Goal: Communication & Community: Connect with others

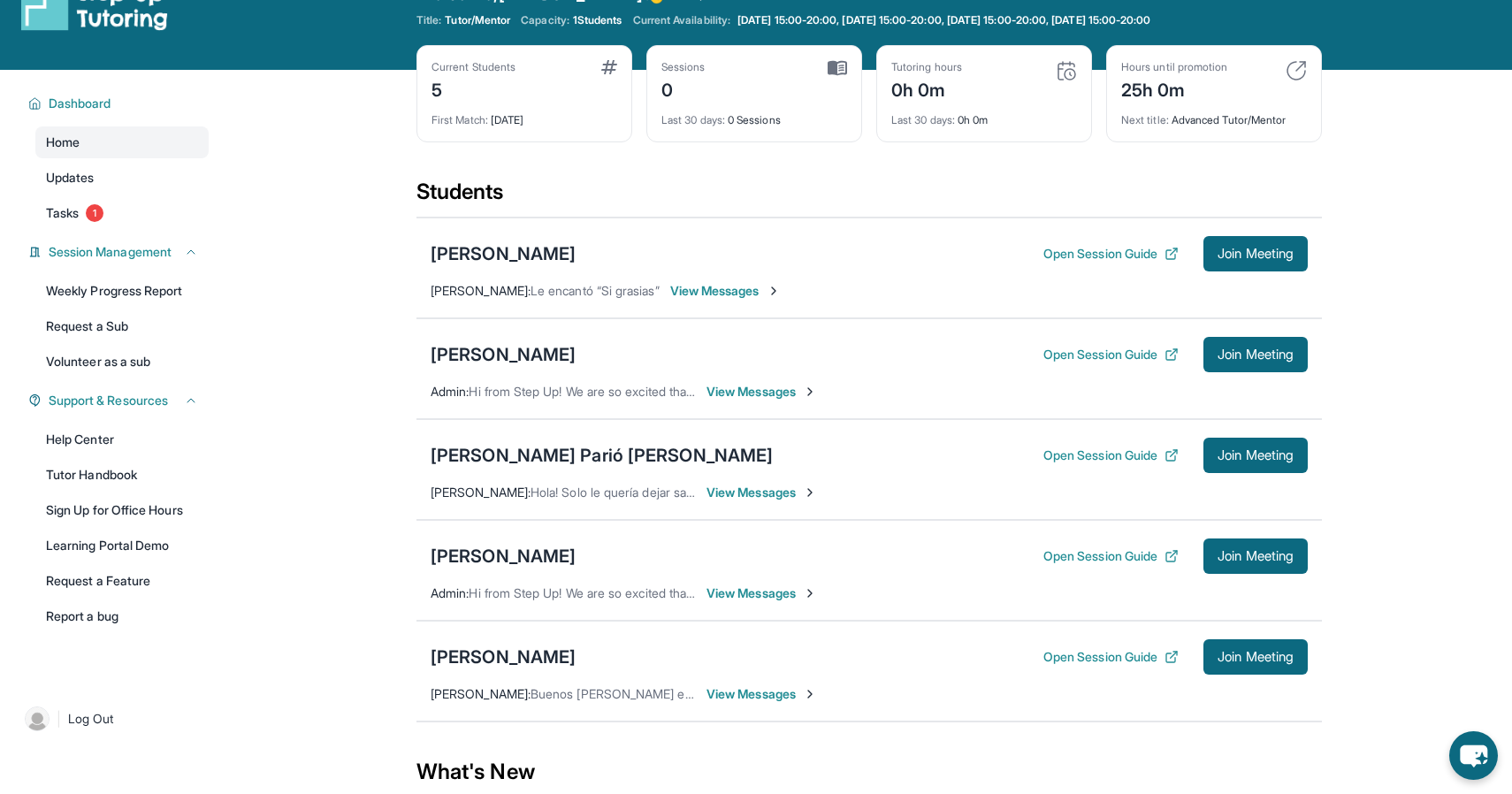
scroll to position [49, 0]
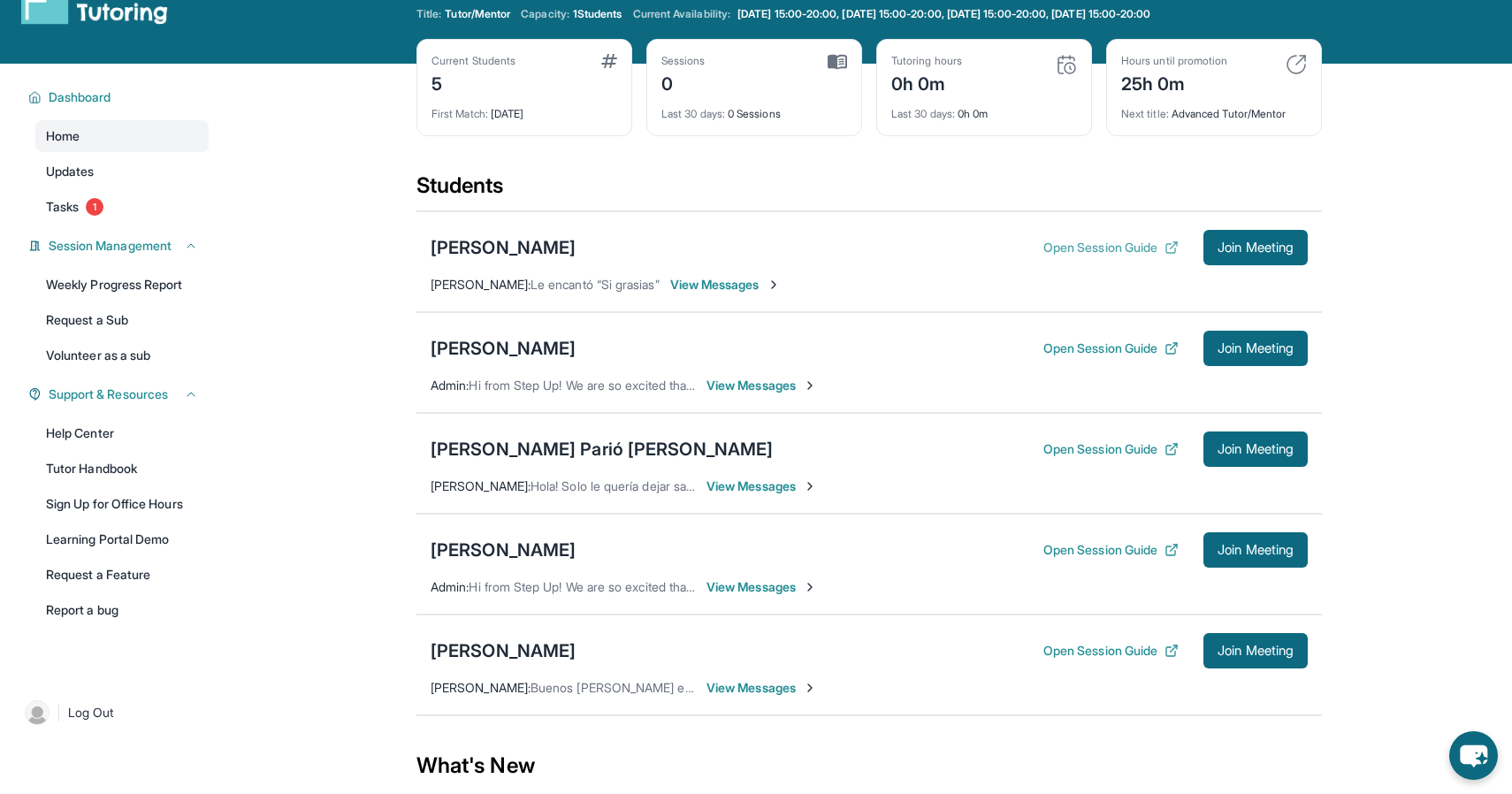
click at [1128, 251] on button "Open Session Guide" at bounding box center [1111, 248] width 136 height 18
click at [525, 249] on div "[PERSON_NAME]" at bounding box center [504, 248] width 145 height 25
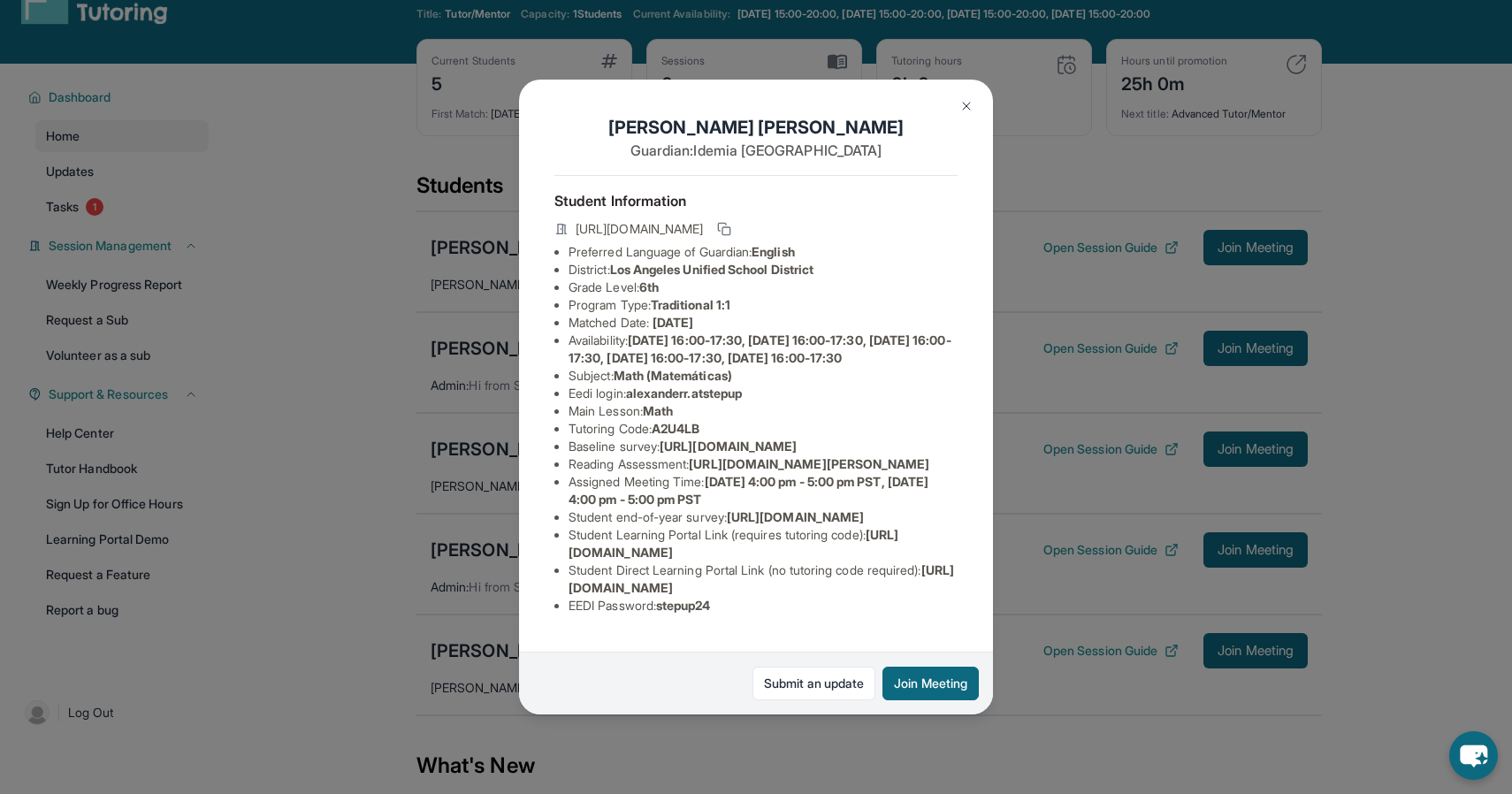
scroll to position [0, 0]
click at [732, 231] on icon at bounding box center [725, 229] width 14 height 14
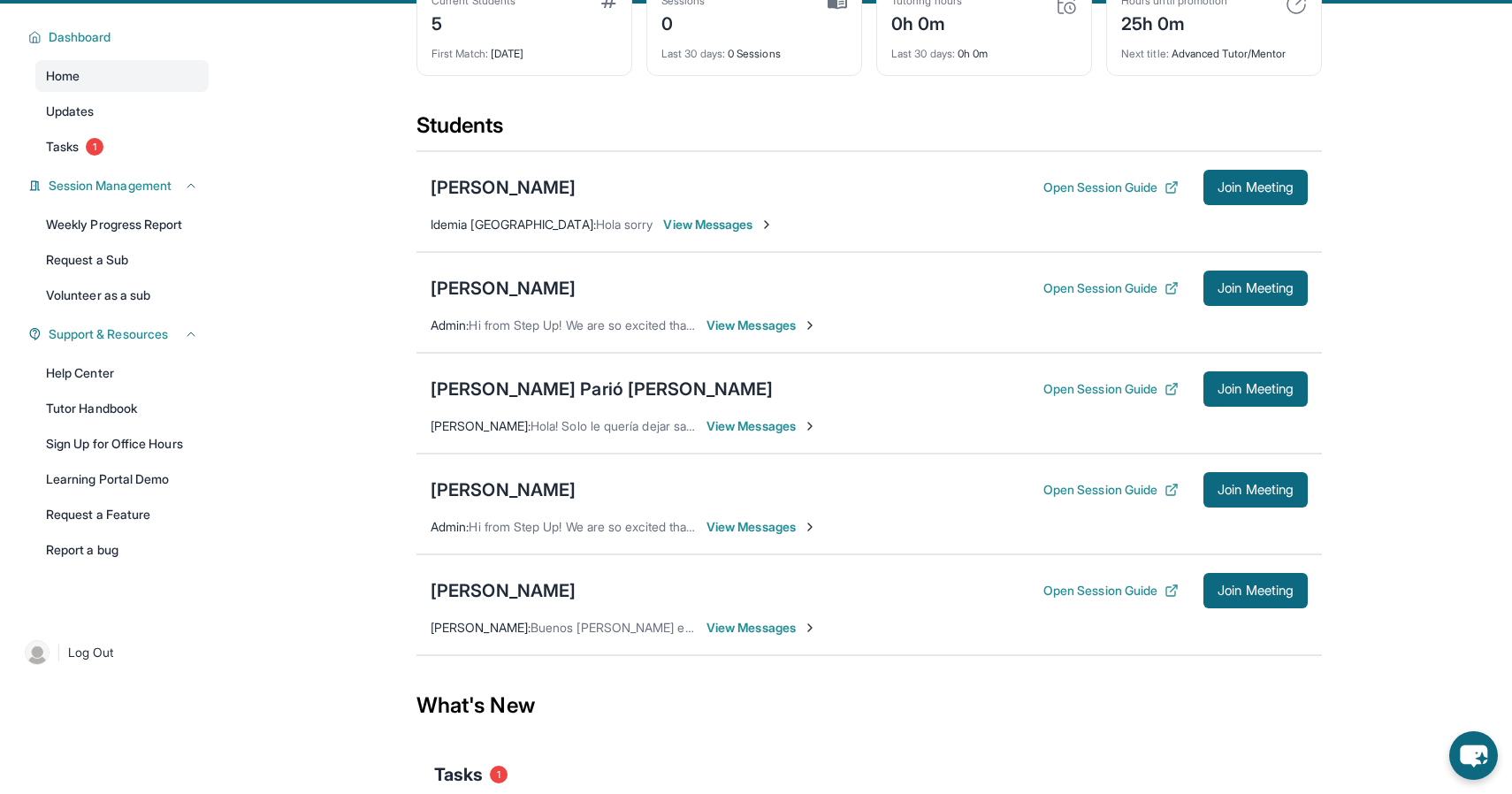
scroll to position [103, 0]
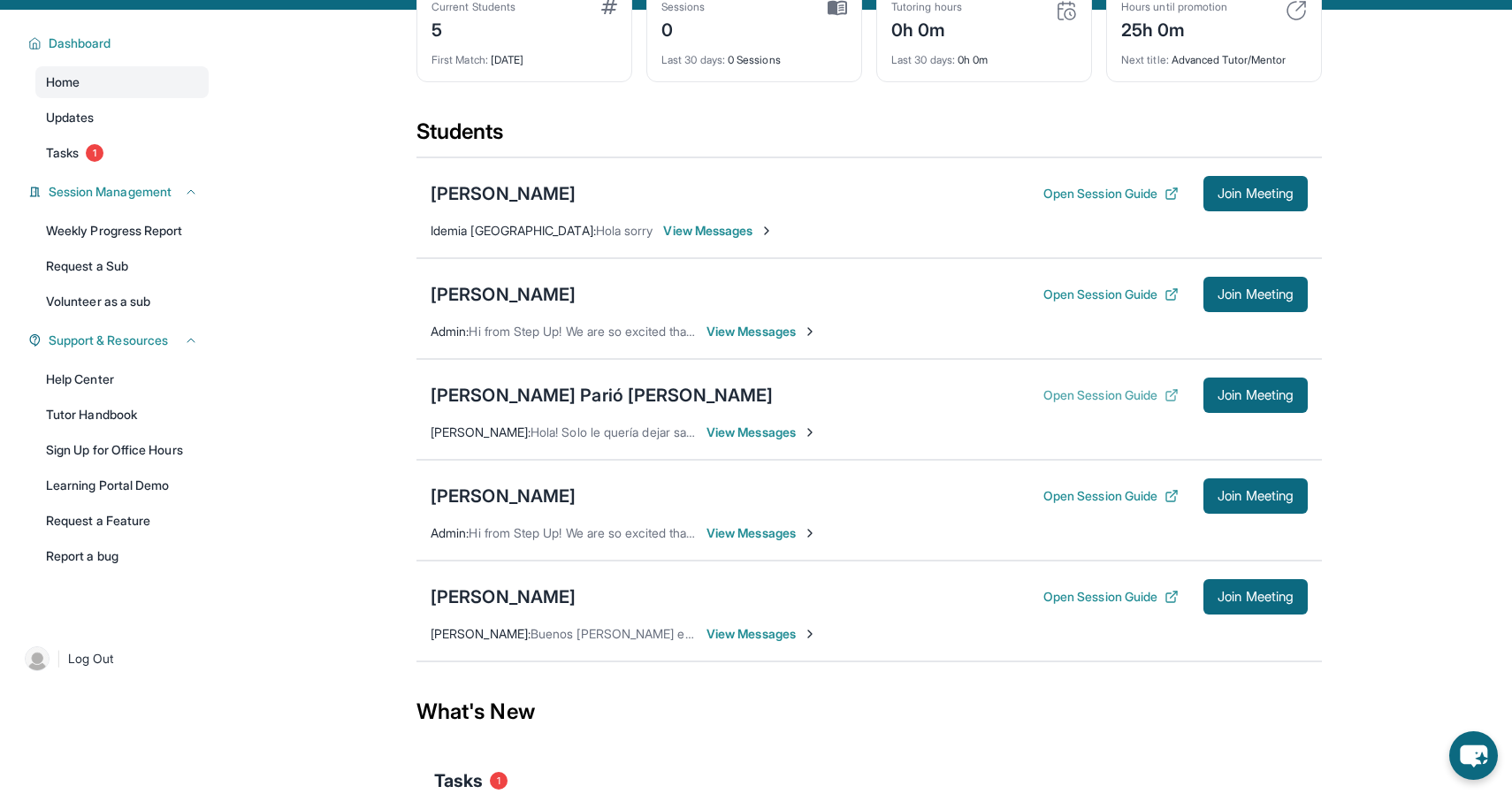
click at [1119, 393] on button "Open Session Guide" at bounding box center [1111, 395] width 136 height 18
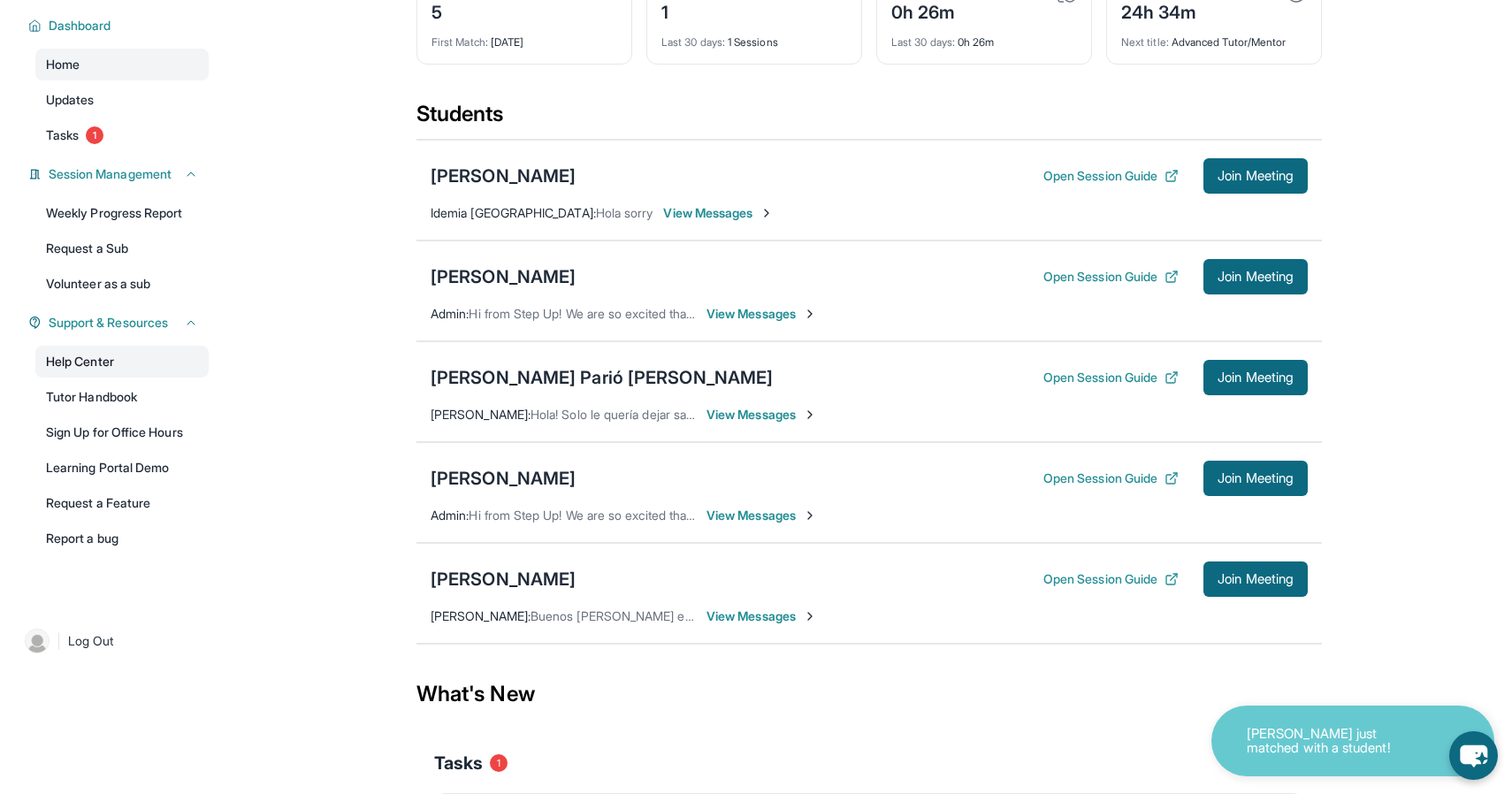
scroll to position [125, 0]
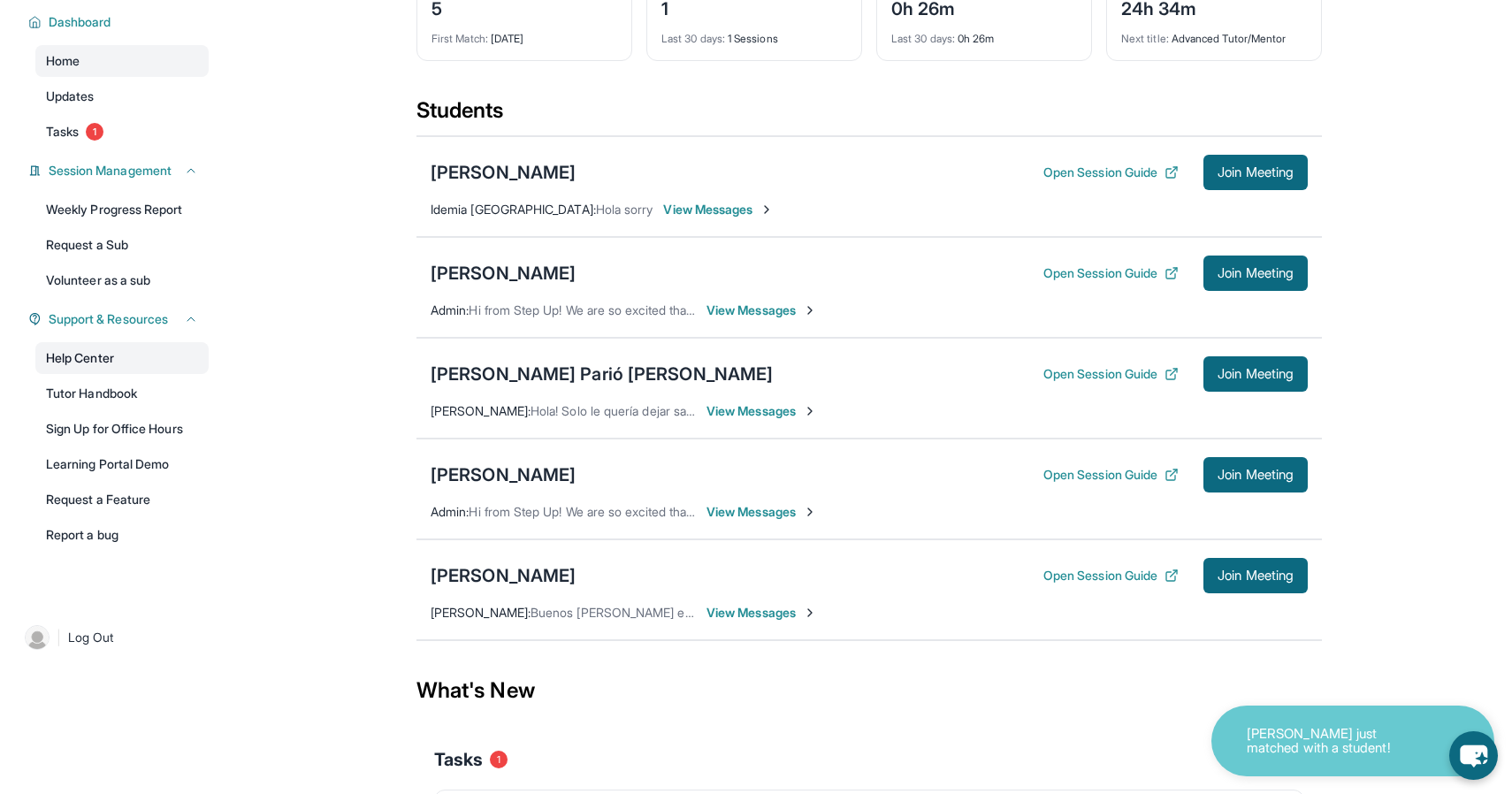
click at [140, 474] on link "Learning Portal Demo" at bounding box center [121, 463] width 173 height 31
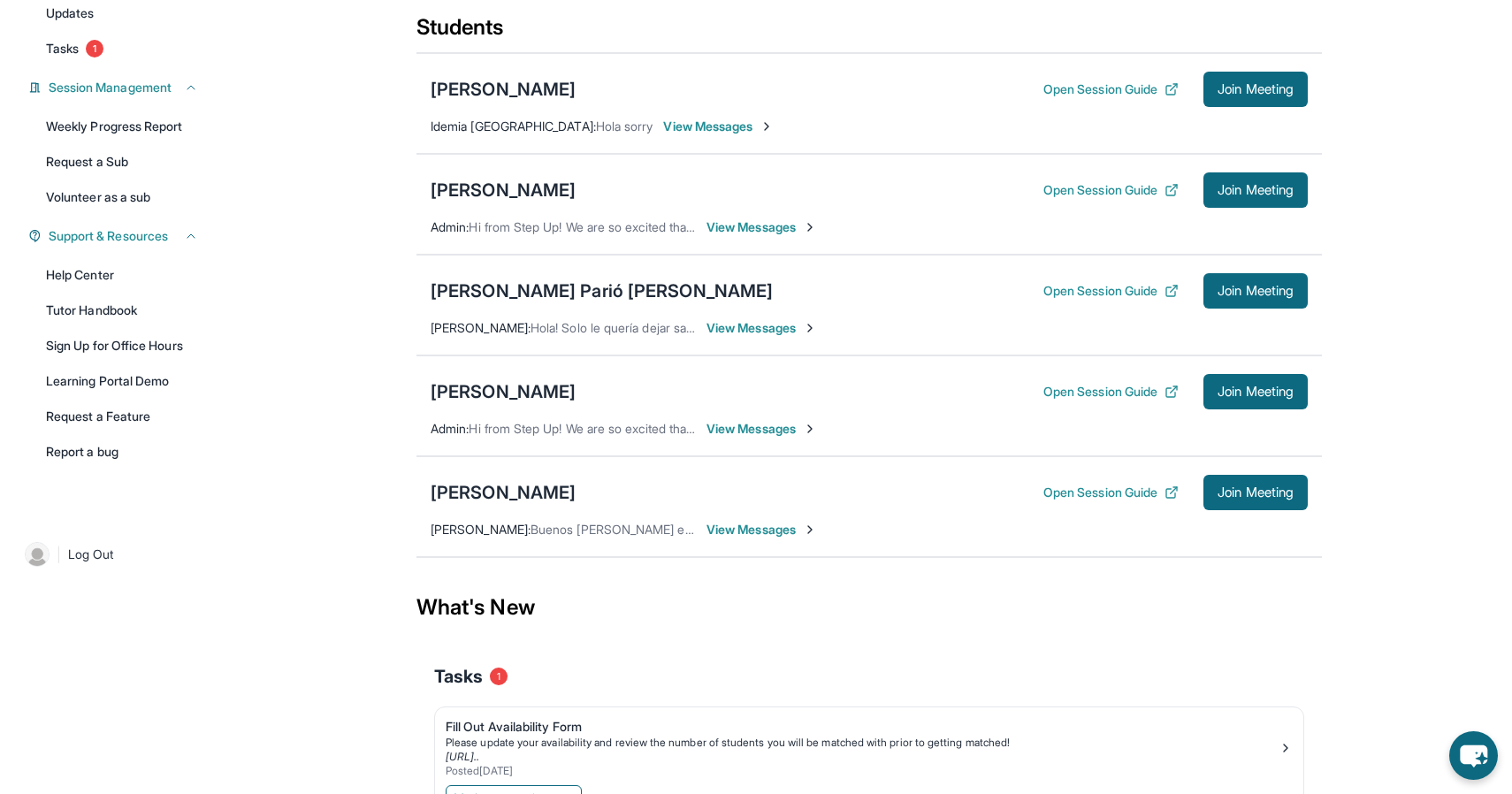
scroll to position [208, 0]
click at [740, 523] on span "View Messages" at bounding box center [761, 529] width 110 height 18
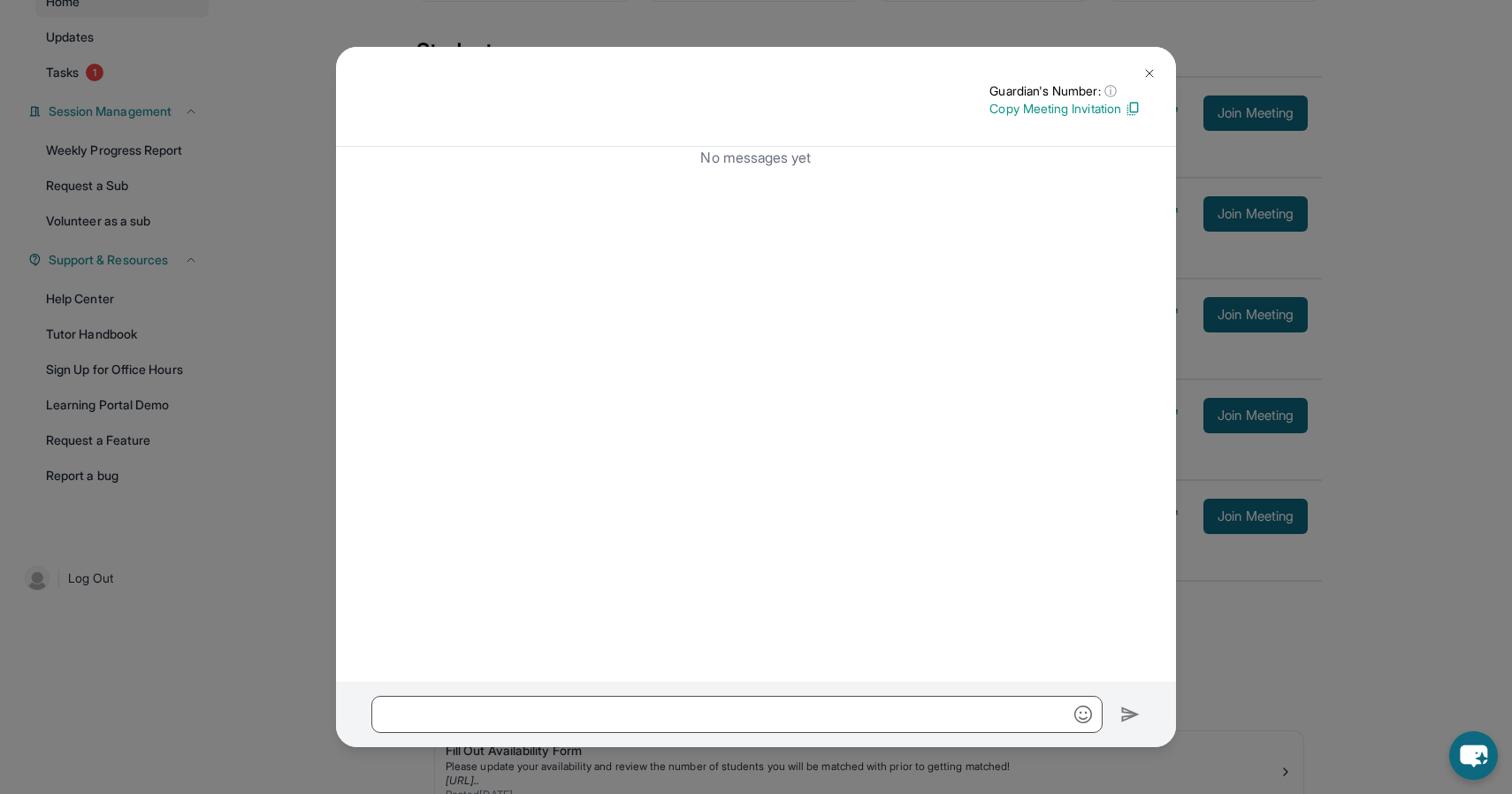
scroll to position [121, 0]
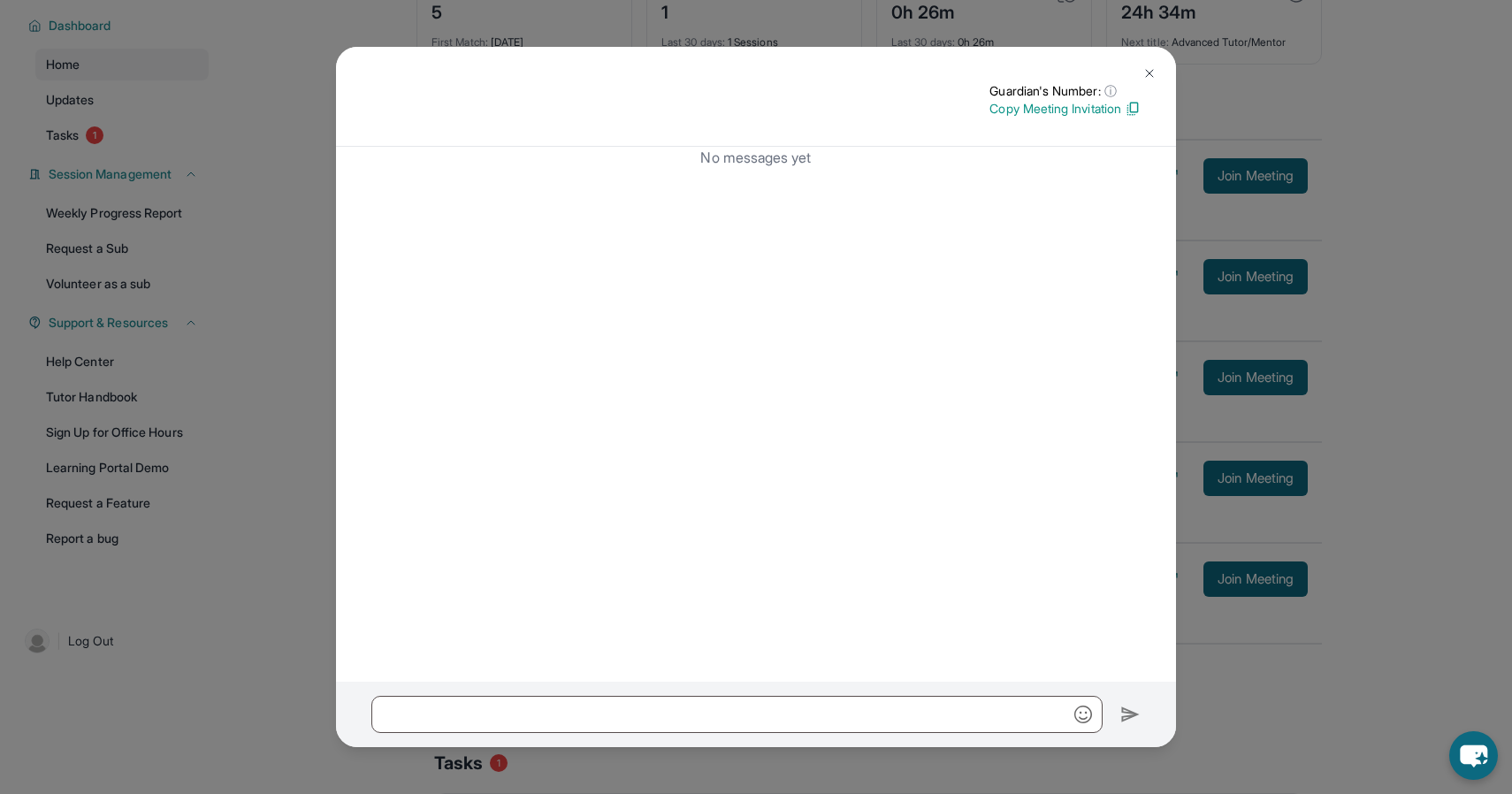
click at [1153, 75] on img at bounding box center [1149, 74] width 14 height 14
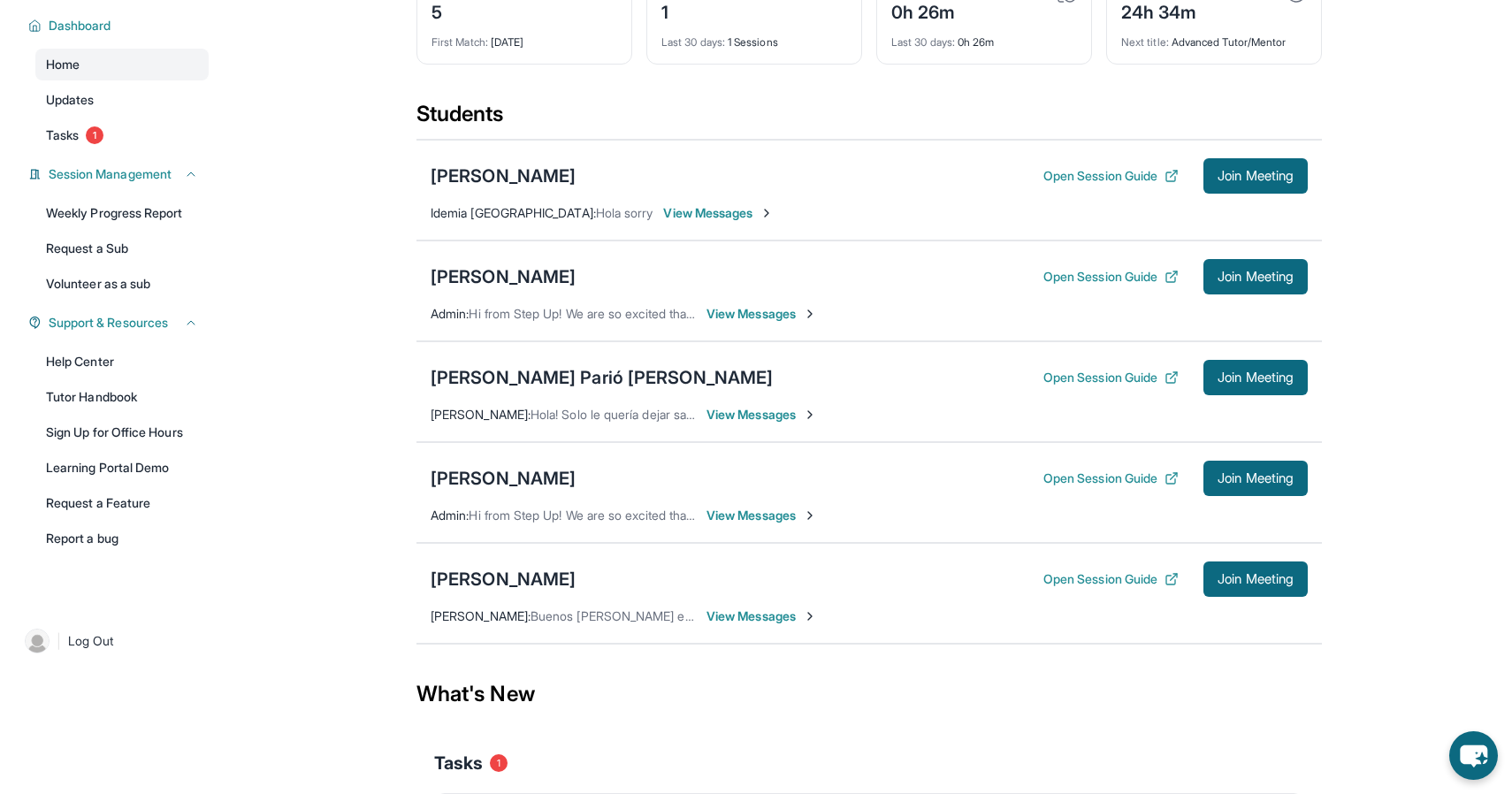
click at [567, 621] on span "Buenos [PERSON_NAME] entonces sería bien los viernes y sábado a las 5 .p.m ya q…" at bounding box center [1097, 616] width 1133 height 15
click at [803, 618] on span "View Messages" at bounding box center [761, 617] width 110 height 18
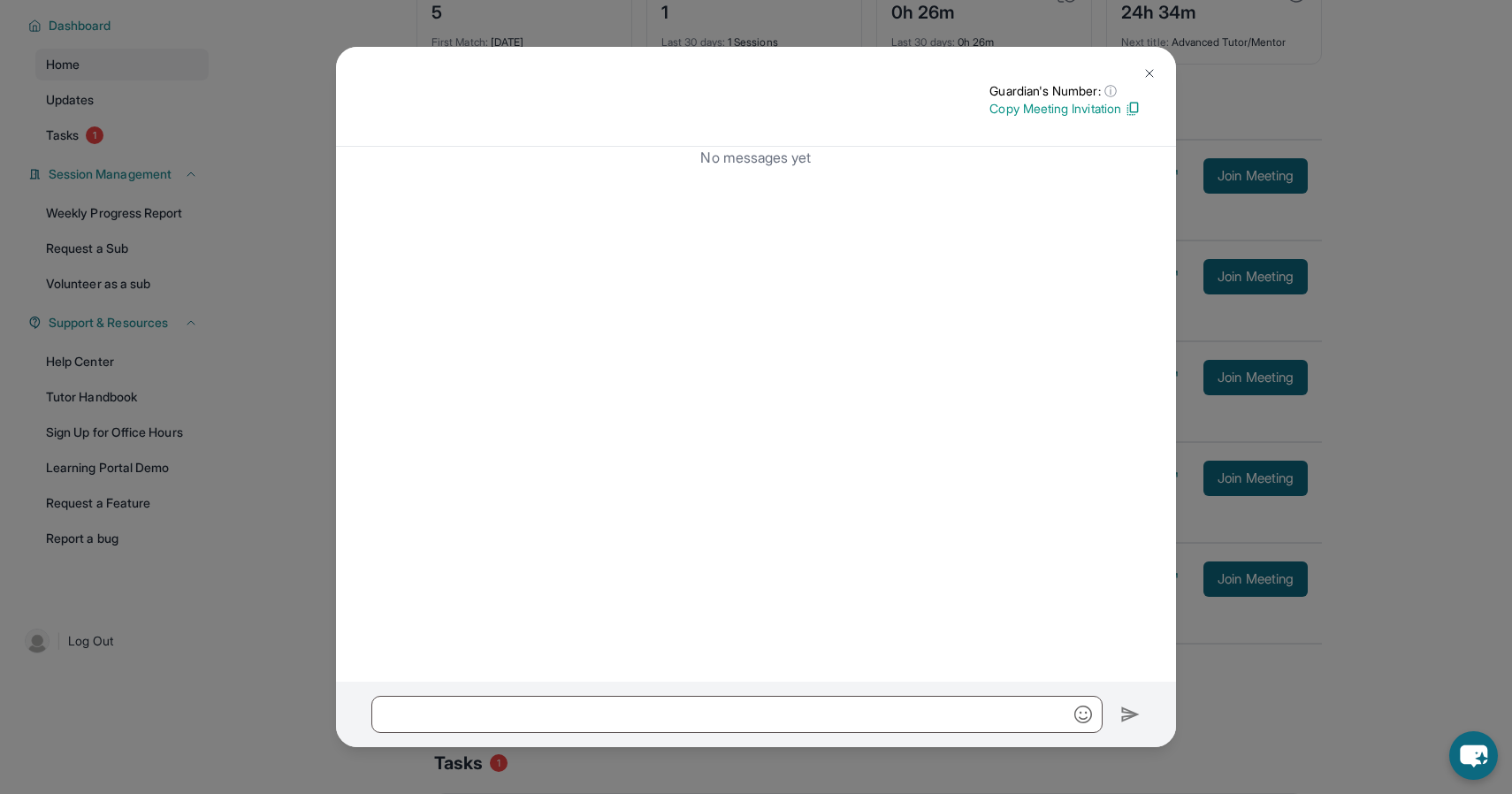
click at [1147, 75] on img at bounding box center [1149, 74] width 14 height 14
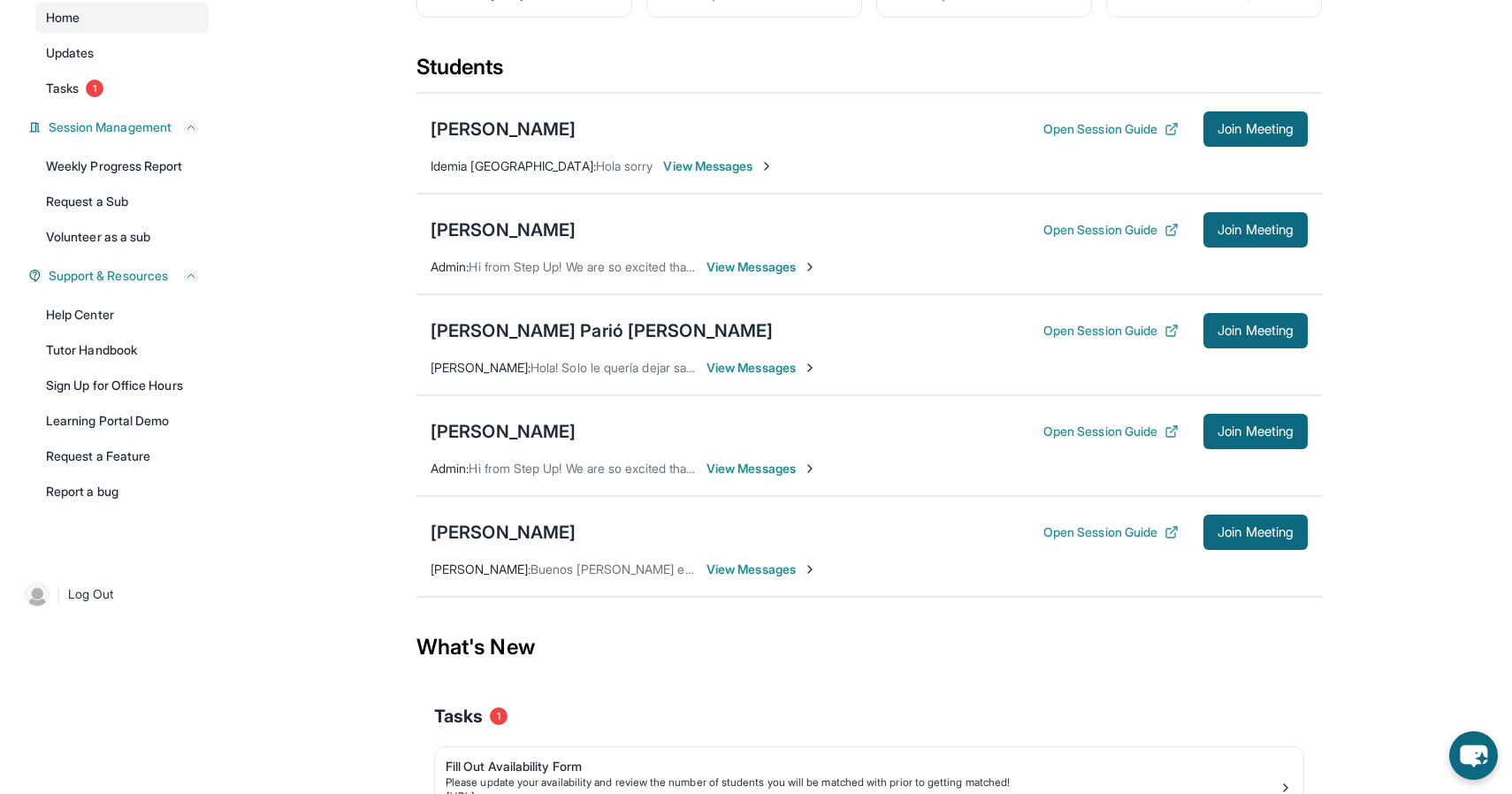
scroll to position [163, 0]
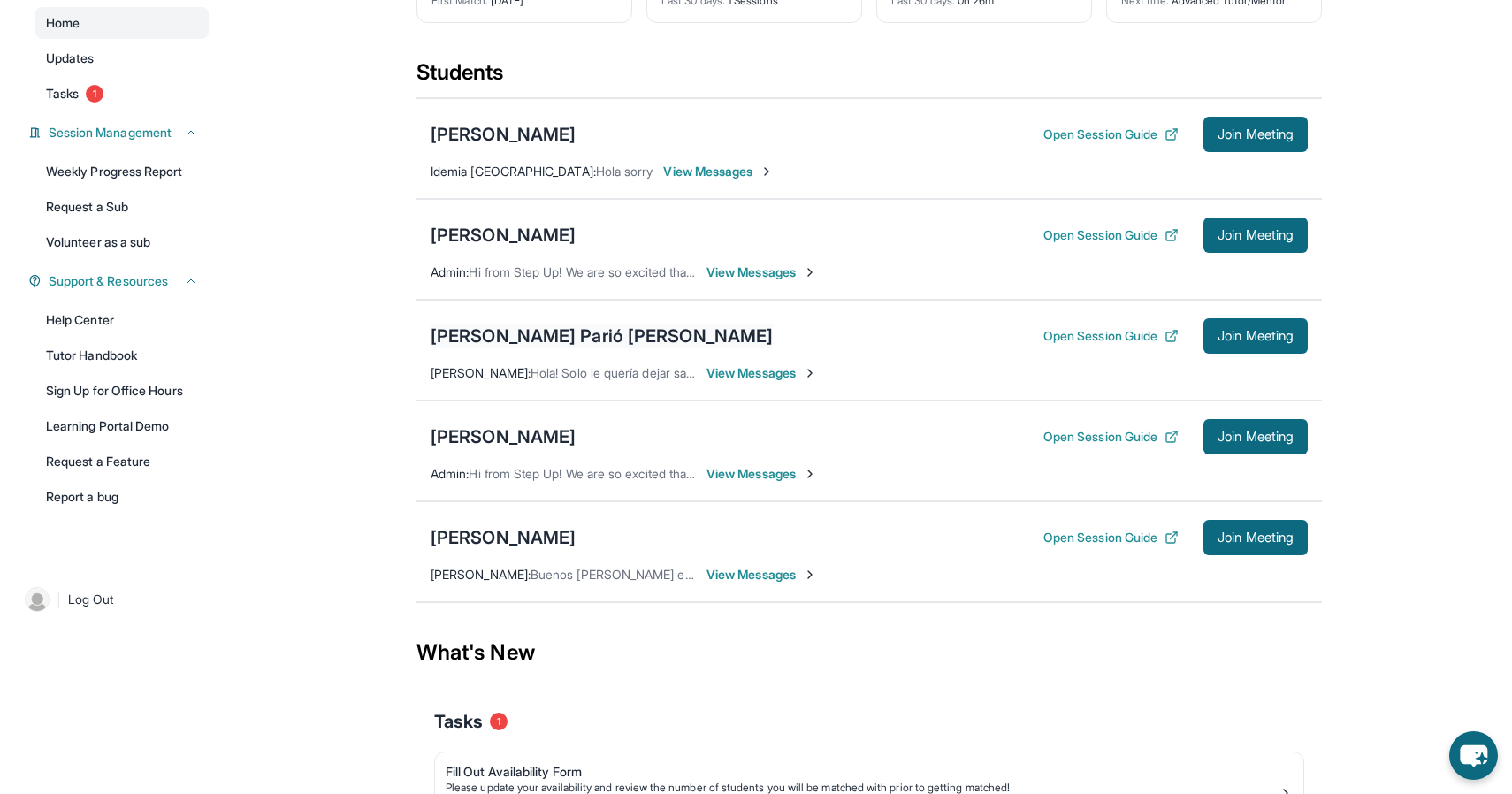
click at [530, 331] on div "[PERSON_NAME] Parió [PERSON_NAME]" at bounding box center [602, 336] width 342 height 25
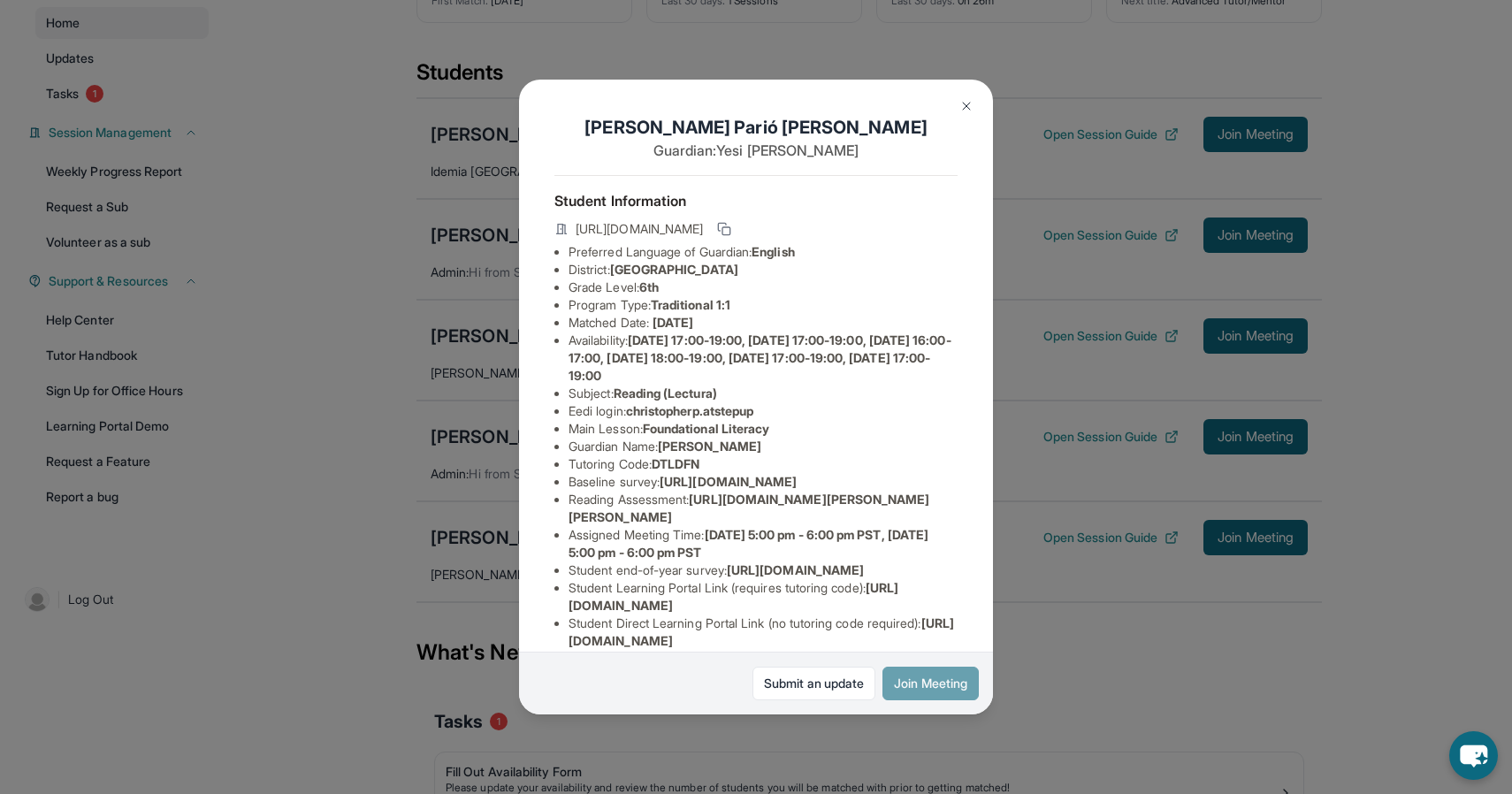
click at [917, 684] on button "Join Meeting" at bounding box center [930, 684] width 96 height 33
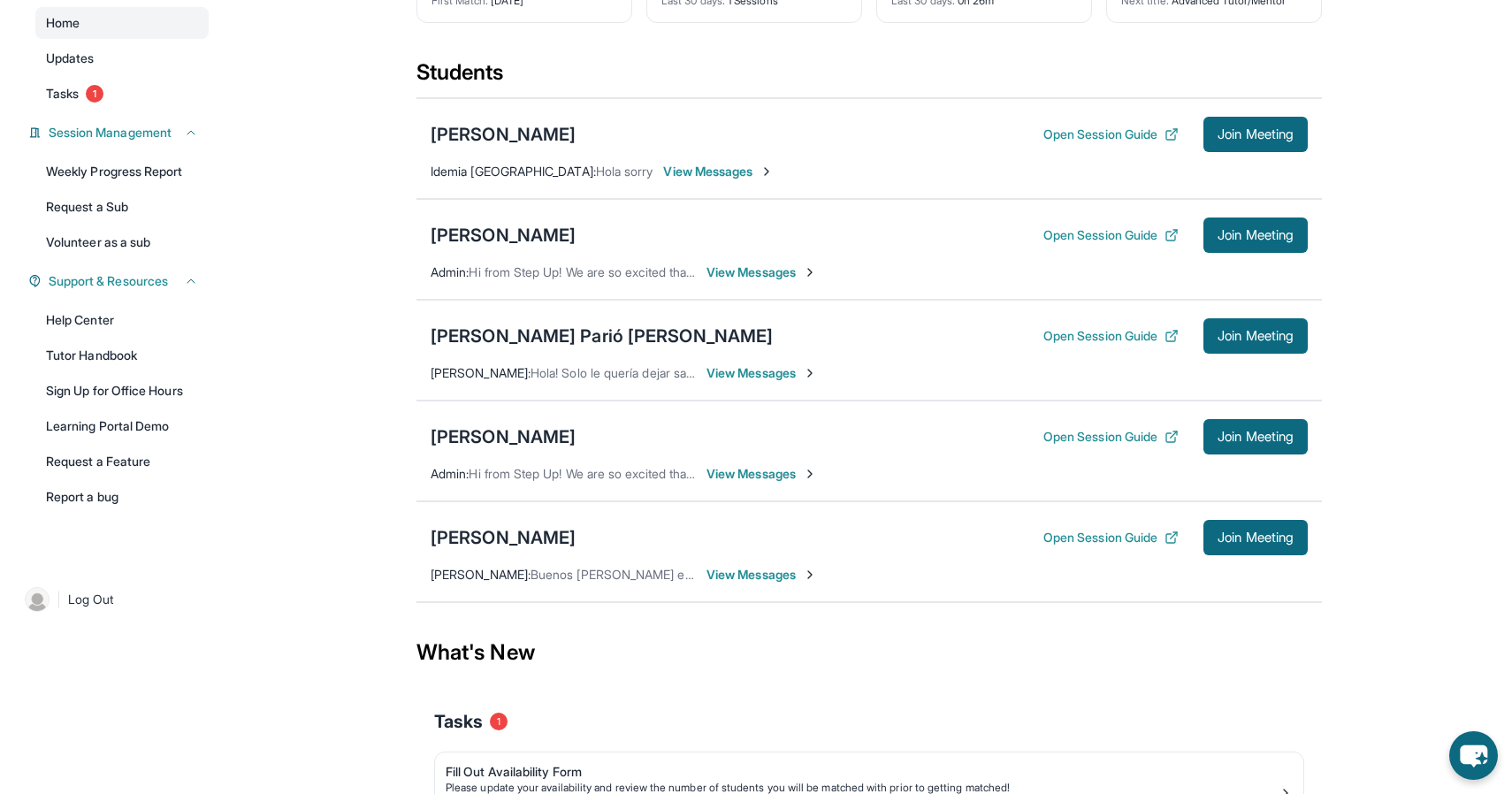
scroll to position [0, 0]
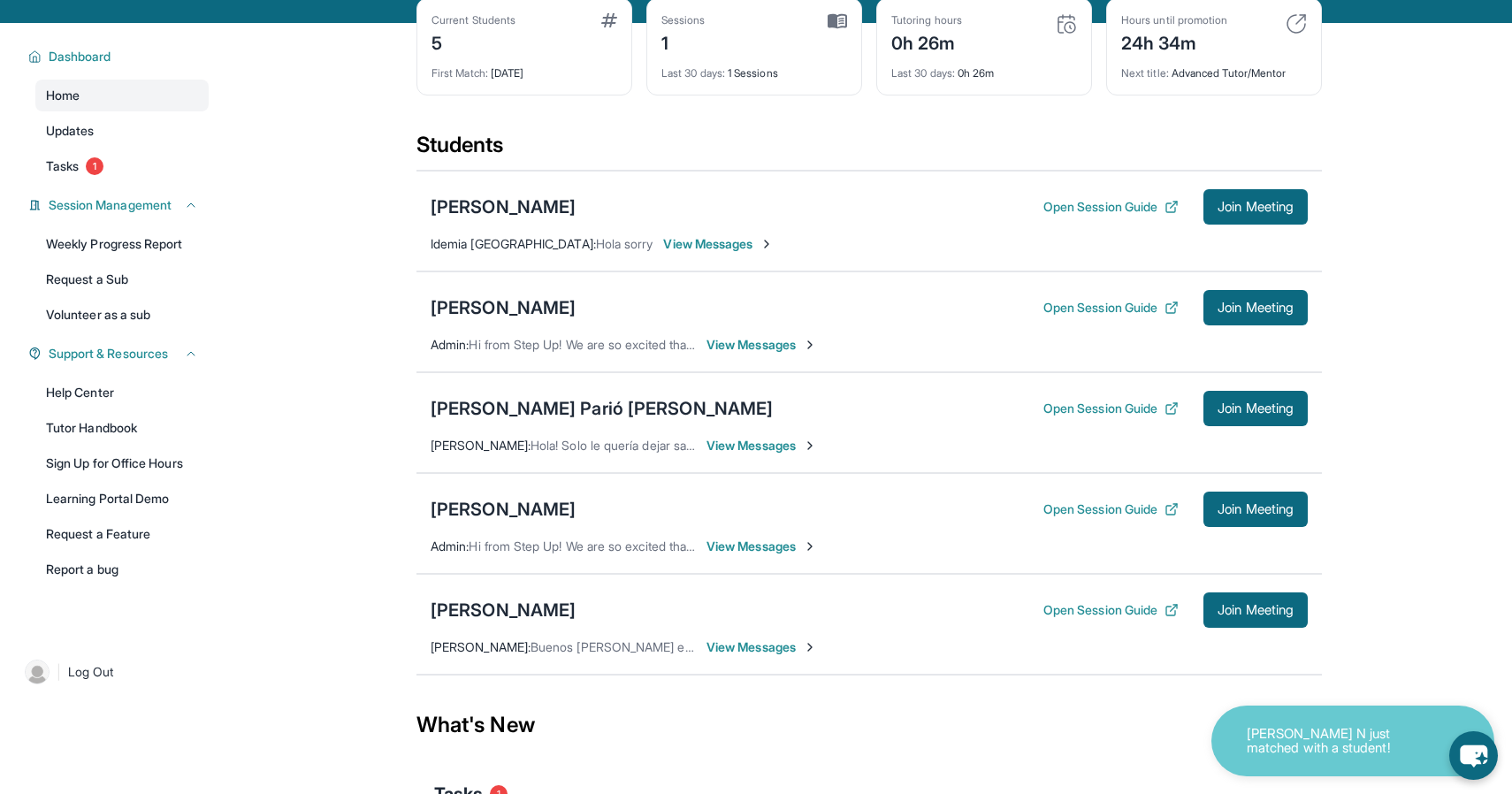
scroll to position [93, 0]
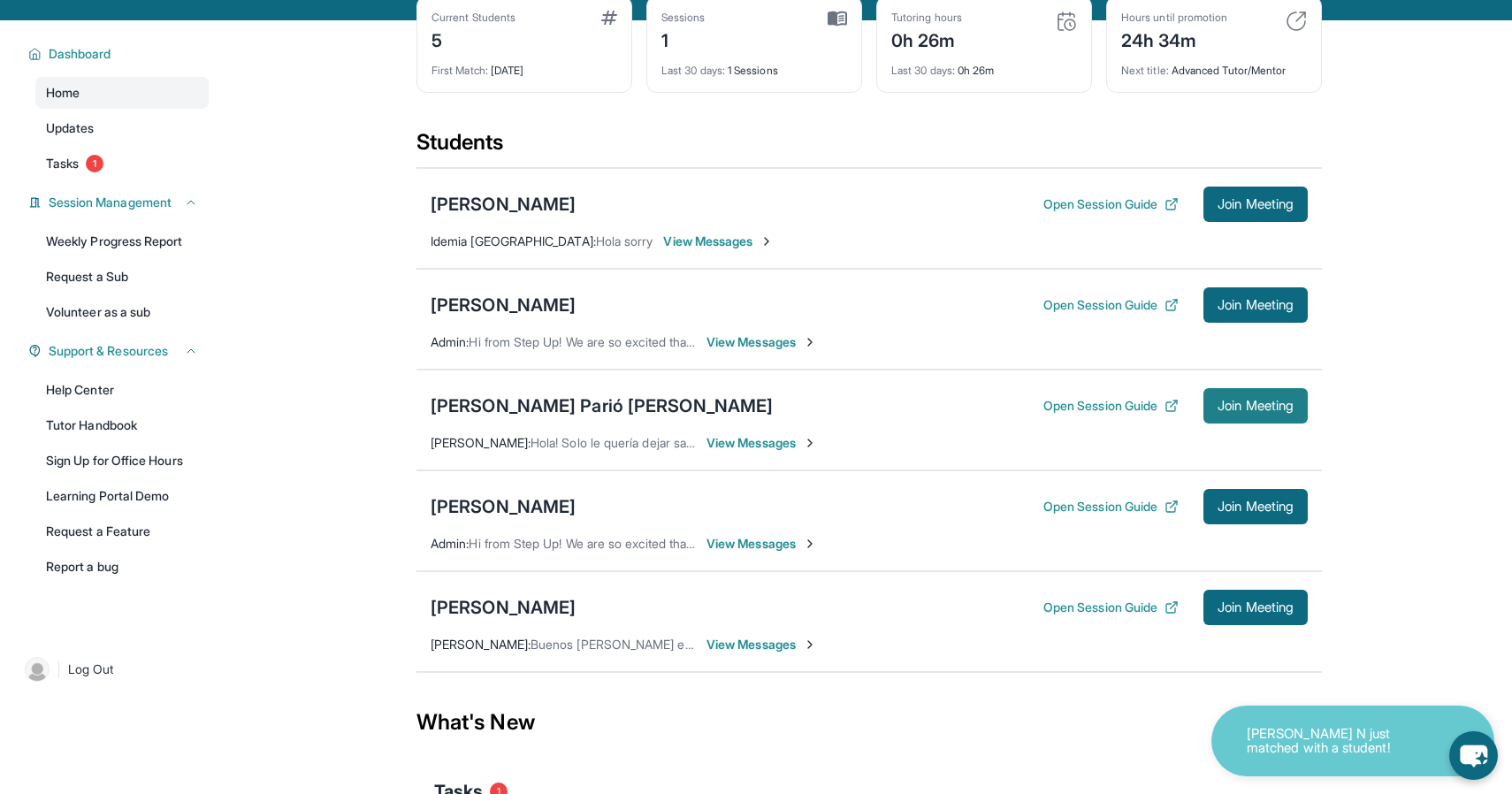
click at [1223, 405] on span "Join Meeting" at bounding box center [1255, 406] width 76 height 11
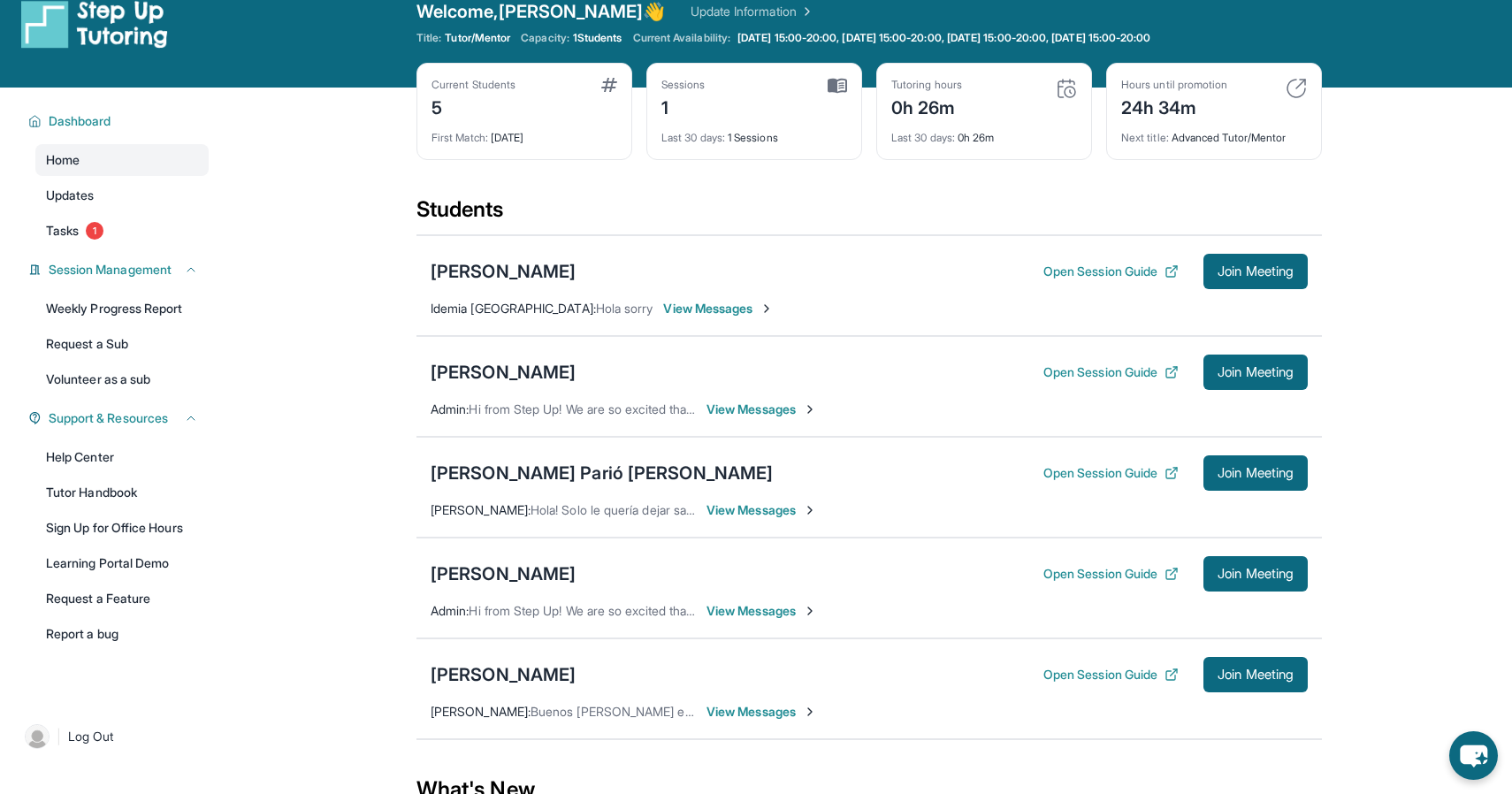
scroll to position [0, 0]
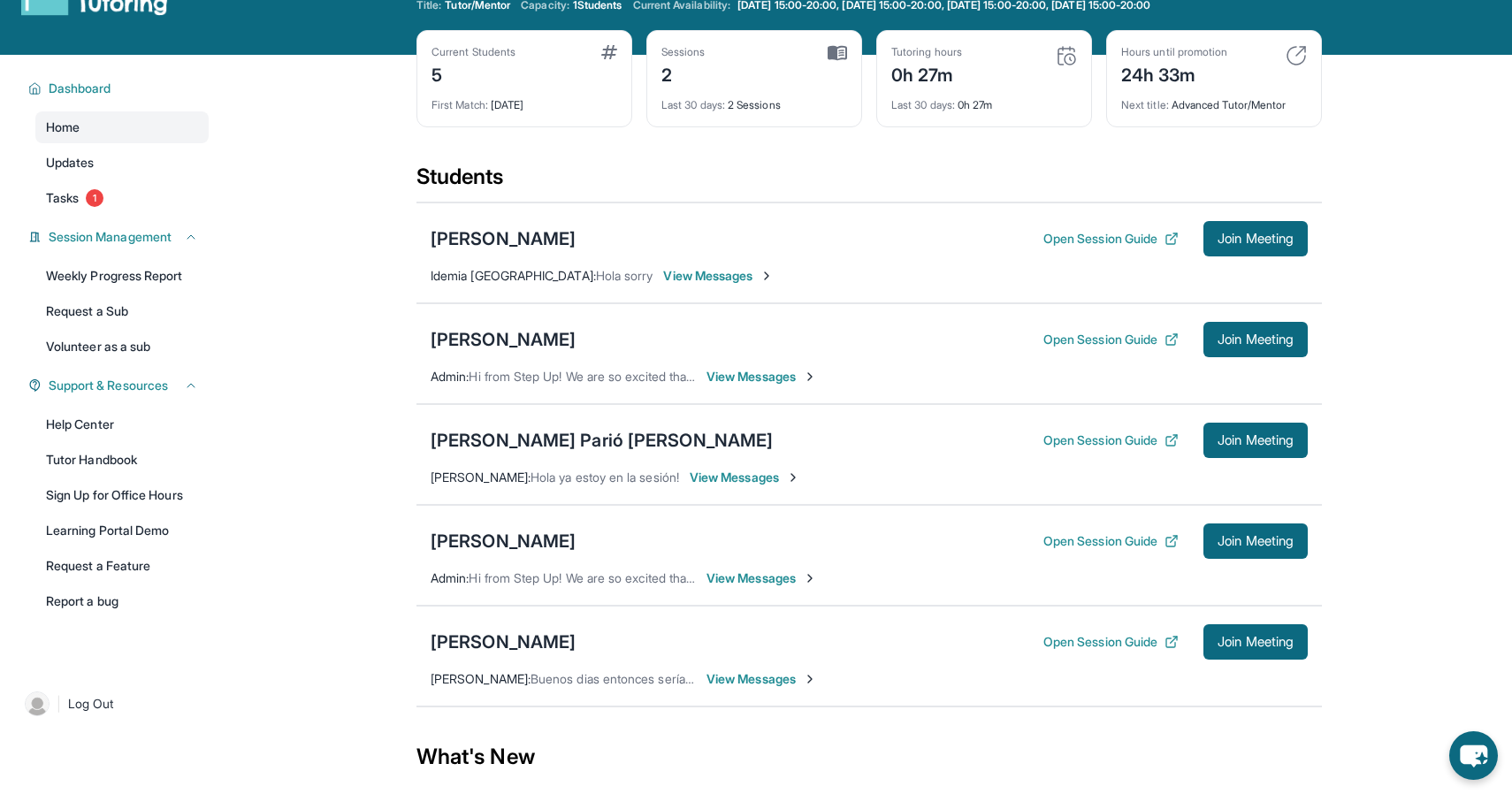
scroll to position [60, 0]
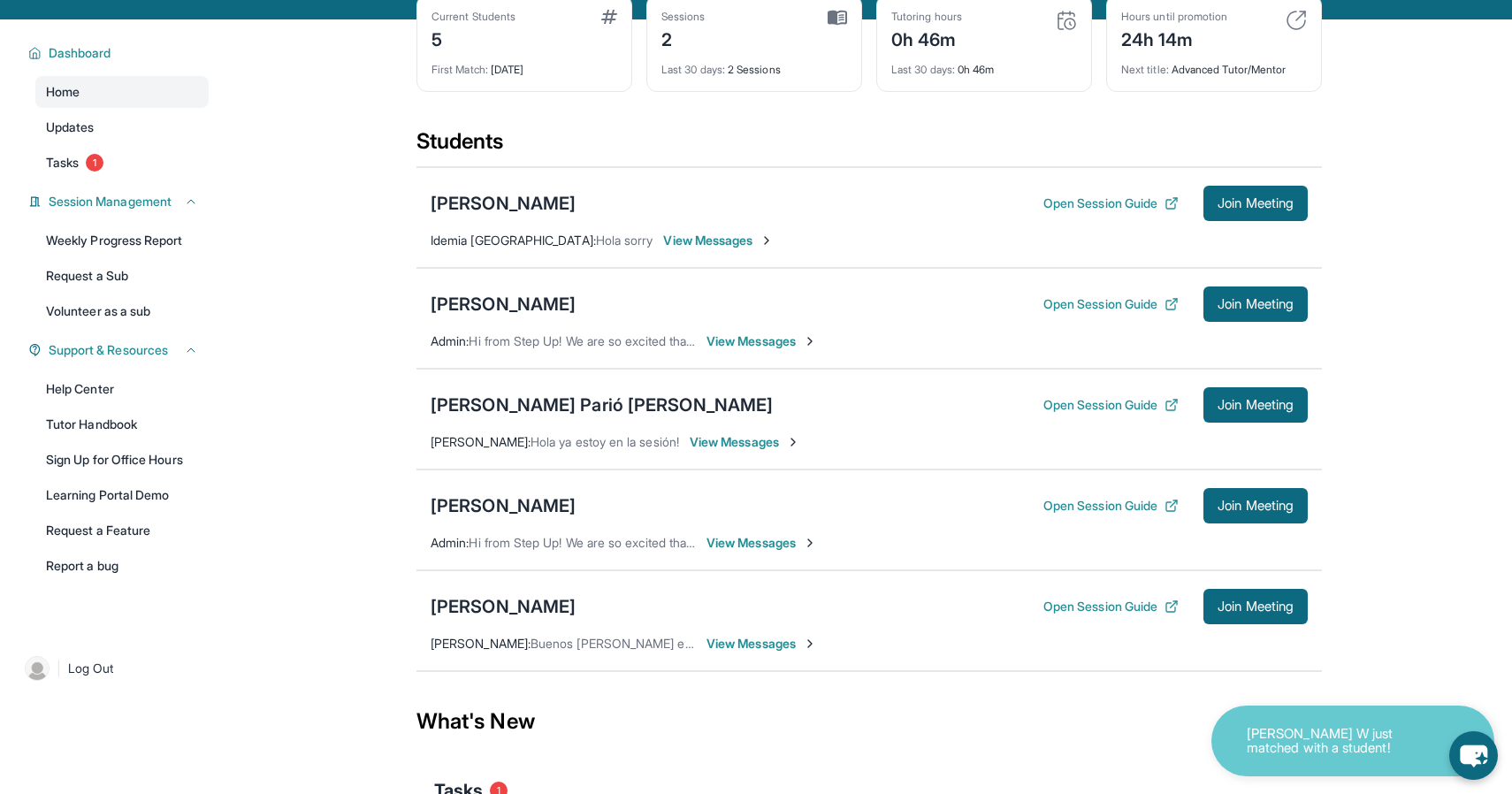
scroll to position [102, 0]
